Goal: Check status: Check status

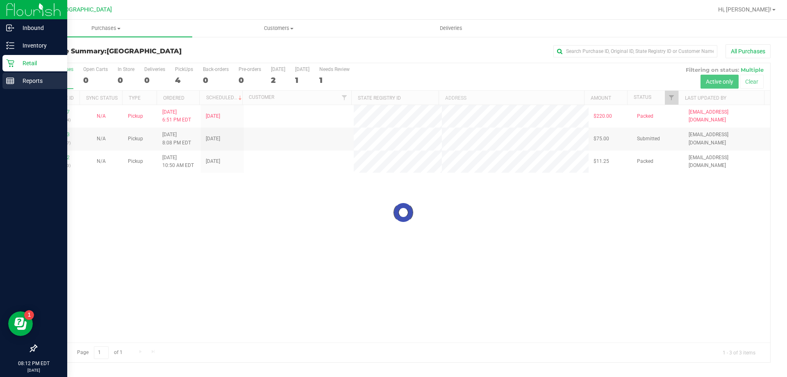
click at [25, 82] on p "Reports" at bounding box center [38, 81] width 49 height 10
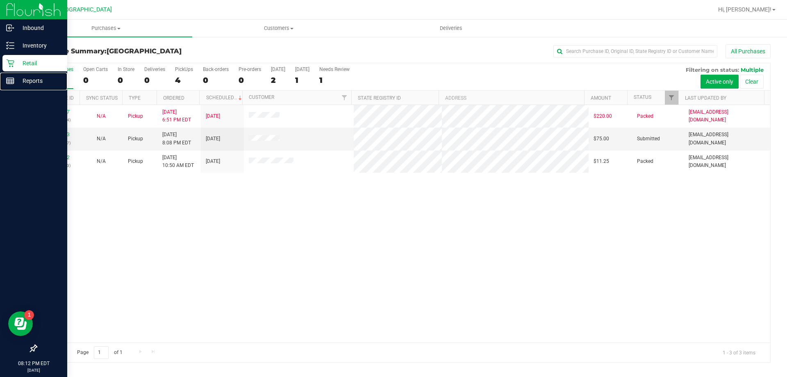
click at [27, 81] on p "Reports" at bounding box center [38, 81] width 49 height 10
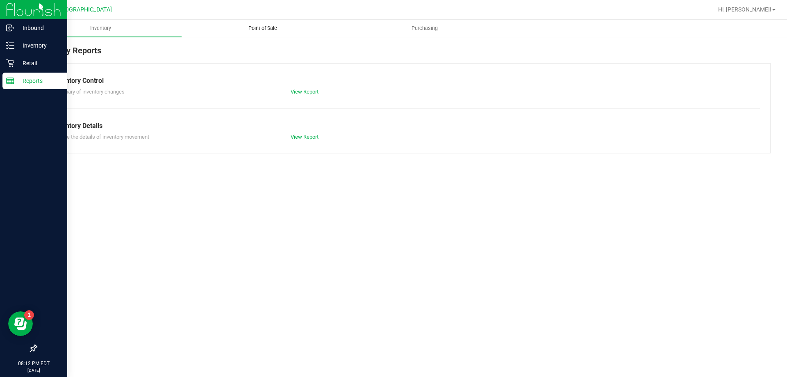
click at [250, 25] on span "Point of Sale" at bounding box center [262, 28] width 51 height 7
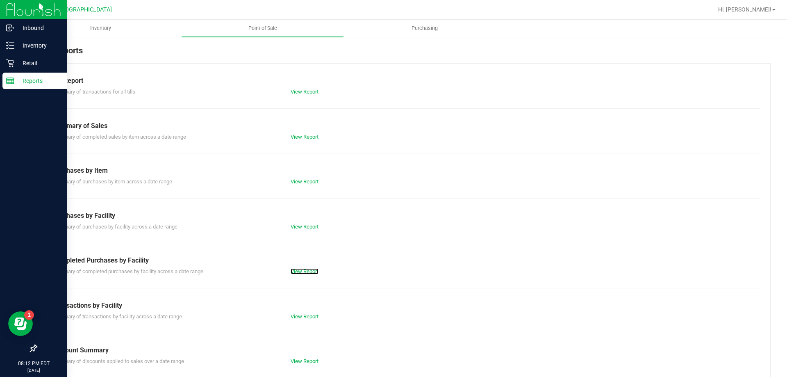
click at [294, 269] on link "View Report" at bounding box center [305, 271] width 28 height 6
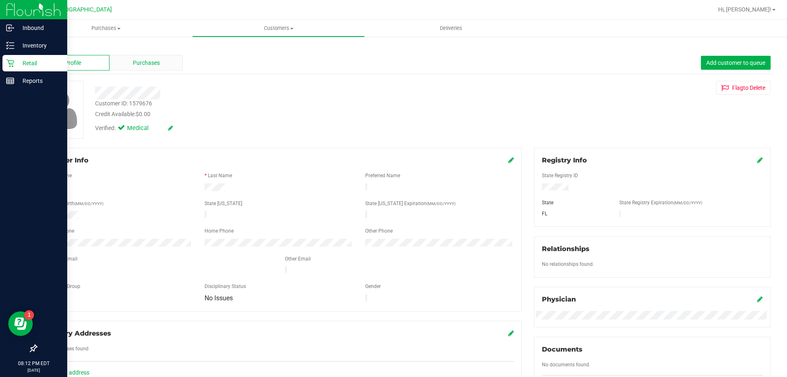
click at [158, 62] on span "Purchases" at bounding box center [146, 63] width 27 height 9
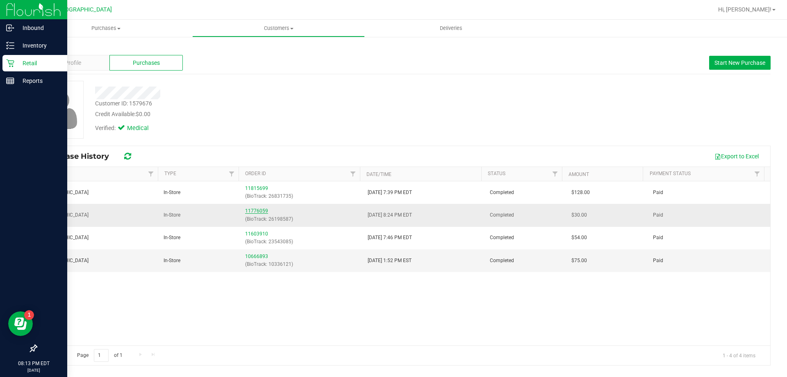
click at [259, 209] on link "11776059" at bounding box center [256, 211] width 23 height 6
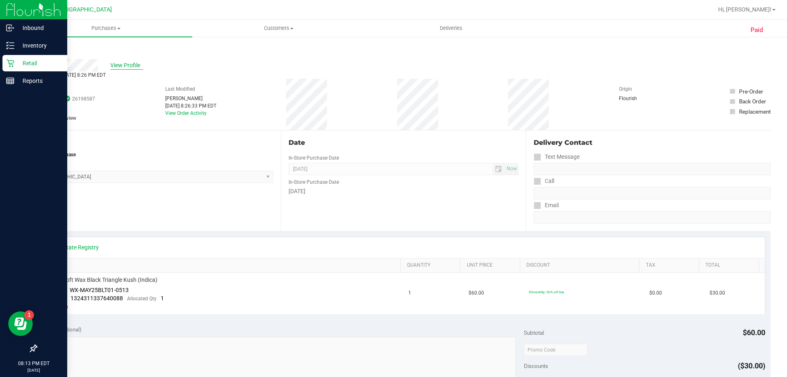
click at [120, 62] on span "View Profile" at bounding box center [126, 65] width 33 height 9
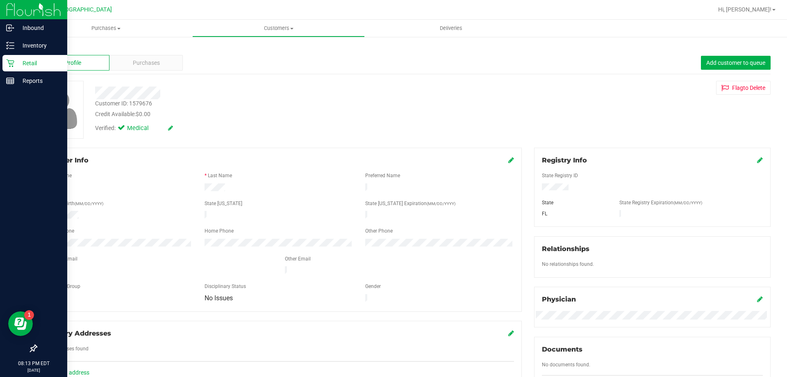
click at [291, 130] on div "Verified: Medical" at bounding box center [276, 128] width 374 height 18
